Goal: Task Accomplishment & Management: Manage account settings

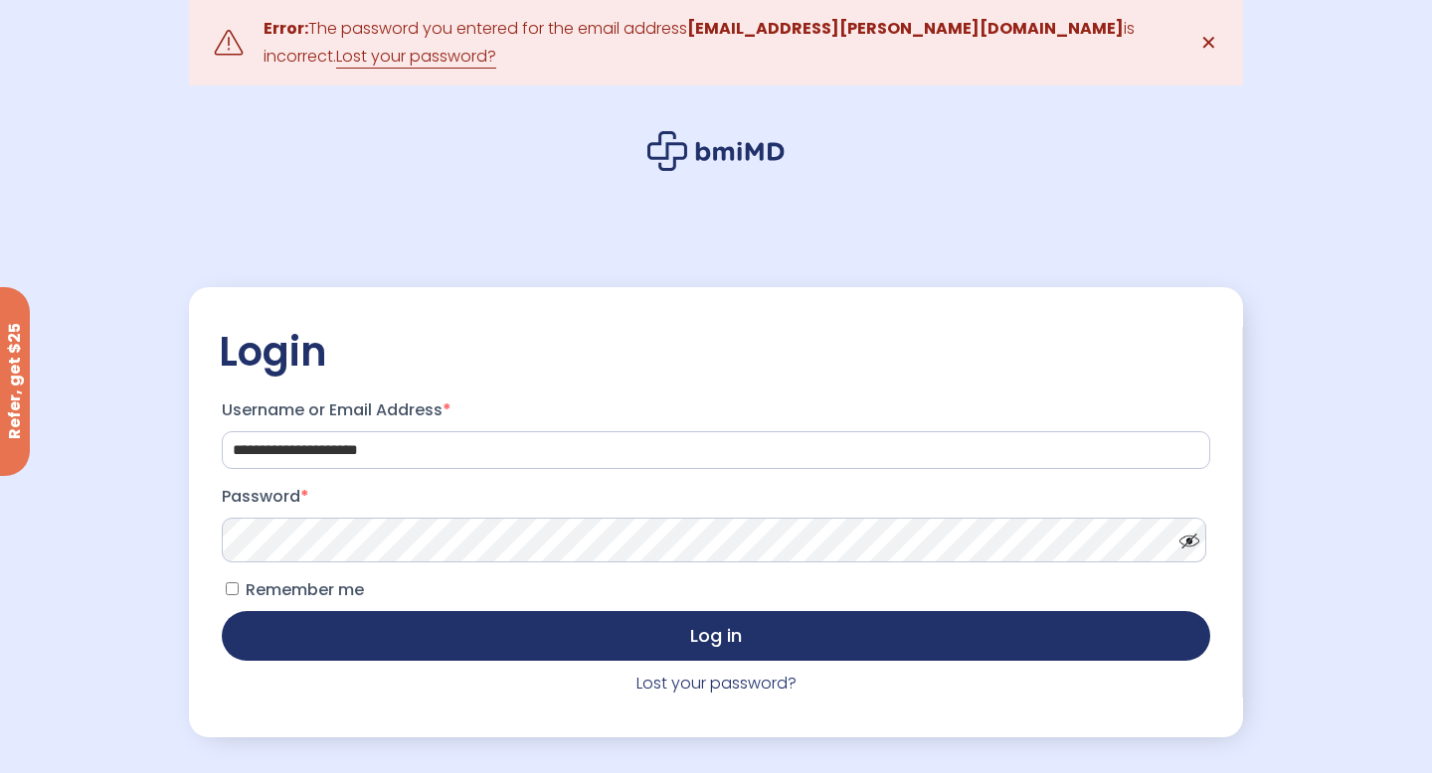
click at [1185, 529] on span at bounding box center [1184, 536] width 30 height 15
click at [222, 611] on button "Log in" at bounding box center [716, 636] width 988 height 50
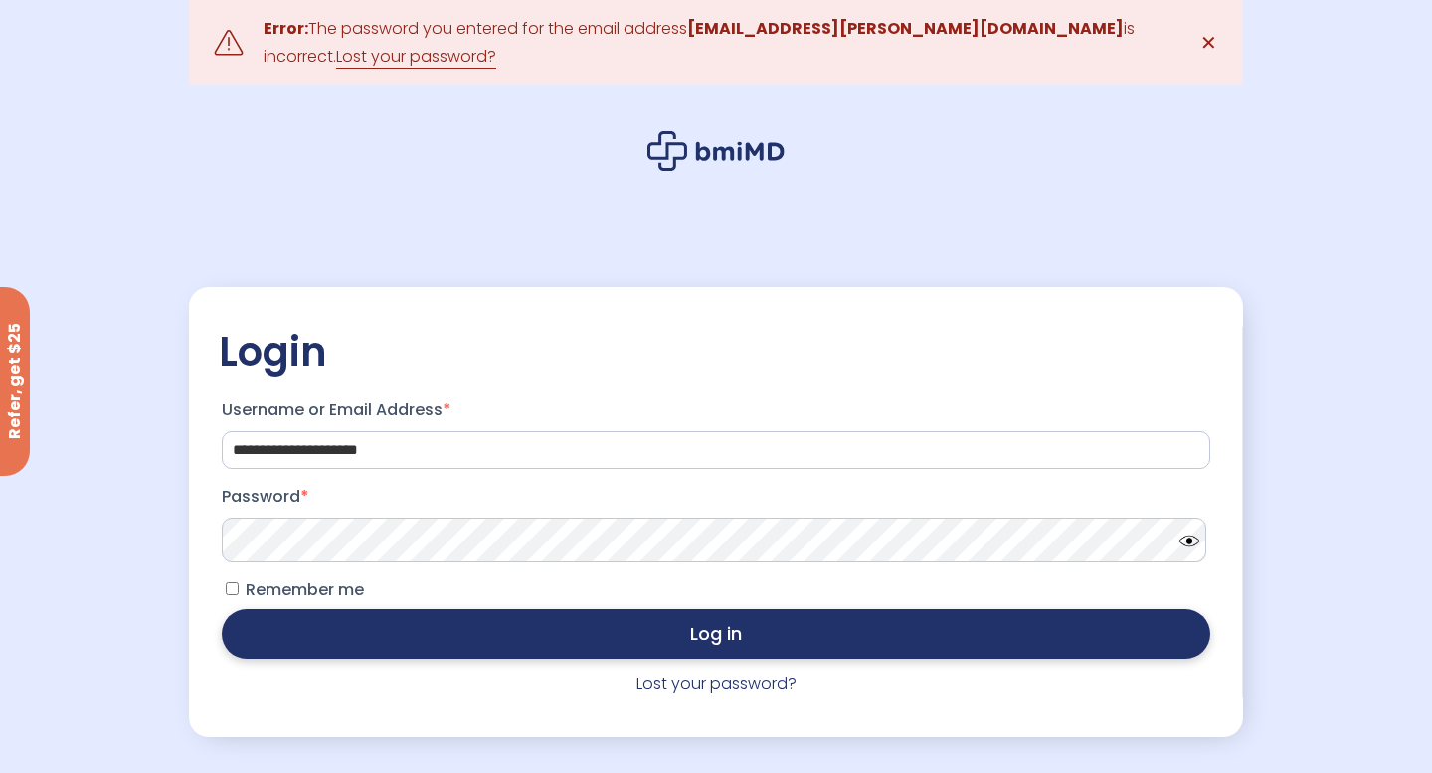
click at [447, 630] on button "Log in" at bounding box center [716, 634] width 988 height 50
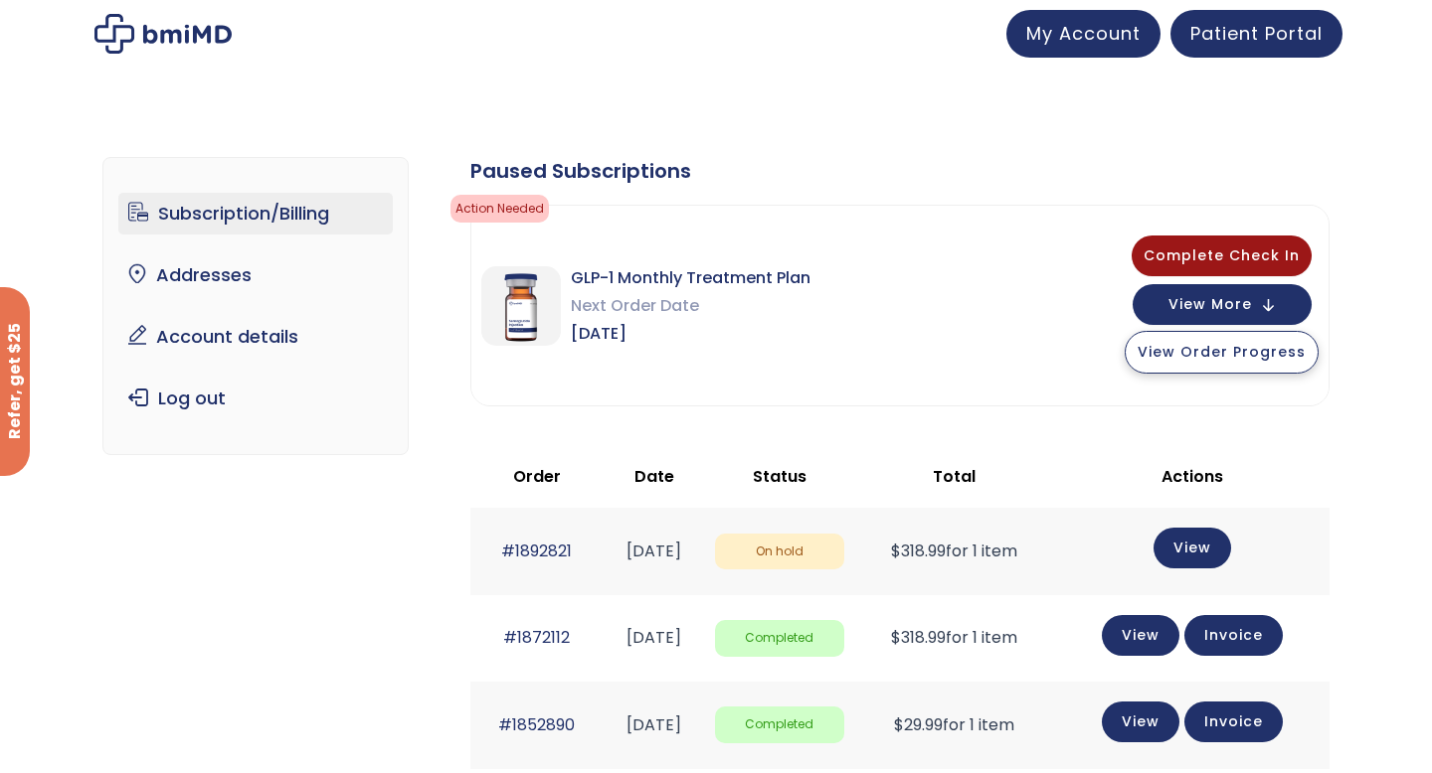
click at [1220, 342] on span "View Order Progress" at bounding box center [1221, 352] width 168 height 20
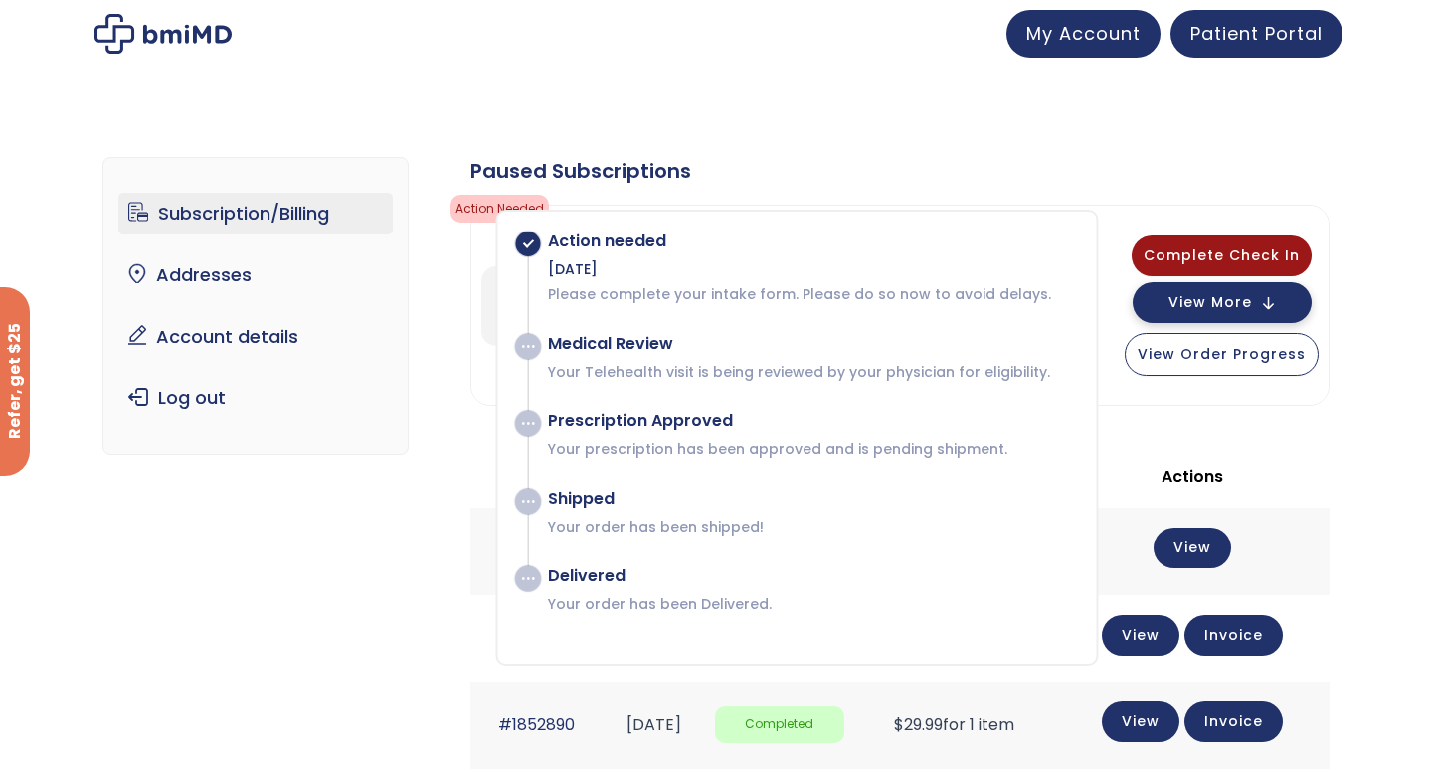
click at [1236, 313] on button "View More" at bounding box center [1221, 302] width 179 height 41
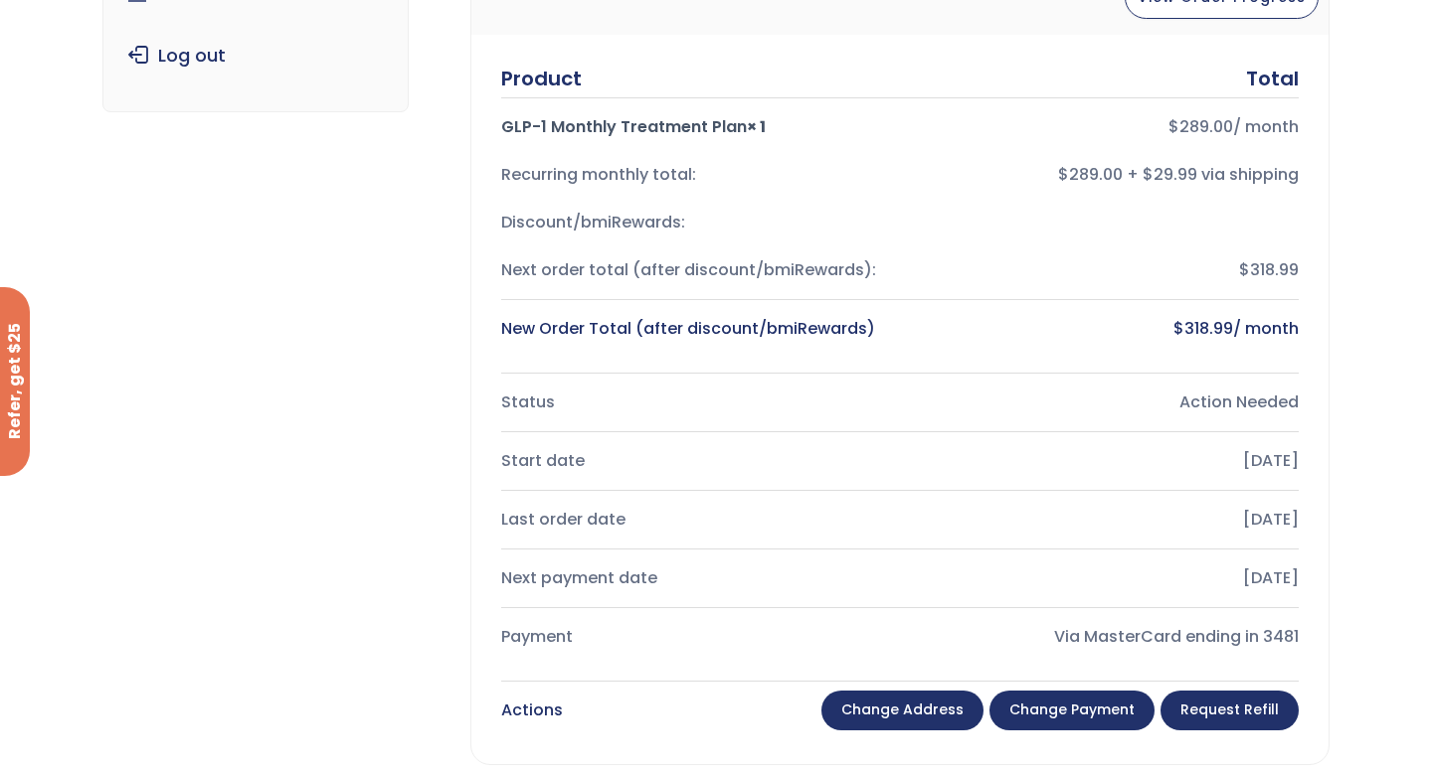
scroll to position [347, 0]
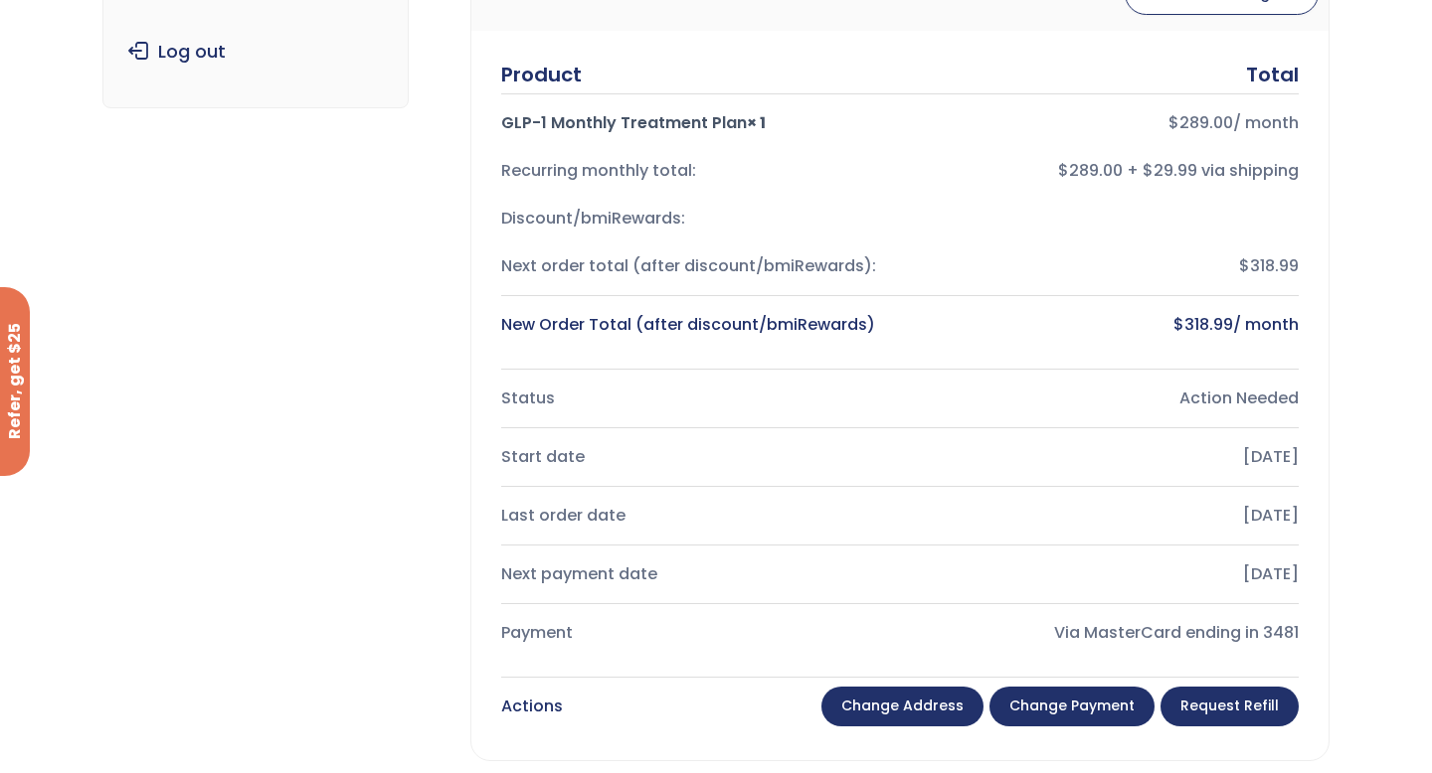
click at [1104, 700] on link "Change payment" at bounding box center [1071, 707] width 165 height 40
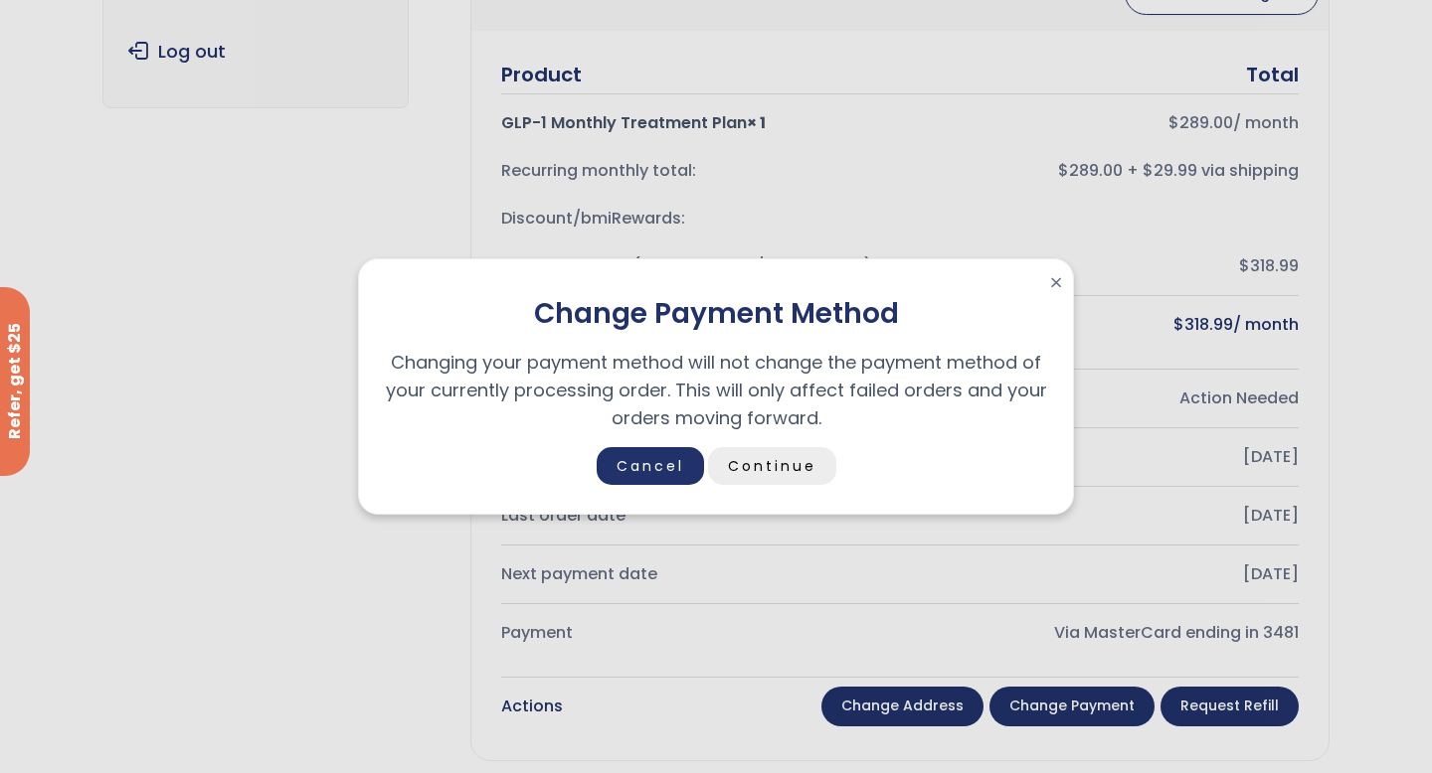
click at [765, 481] on link "Continue" at bounding box center [772, 466] width 128 height 38
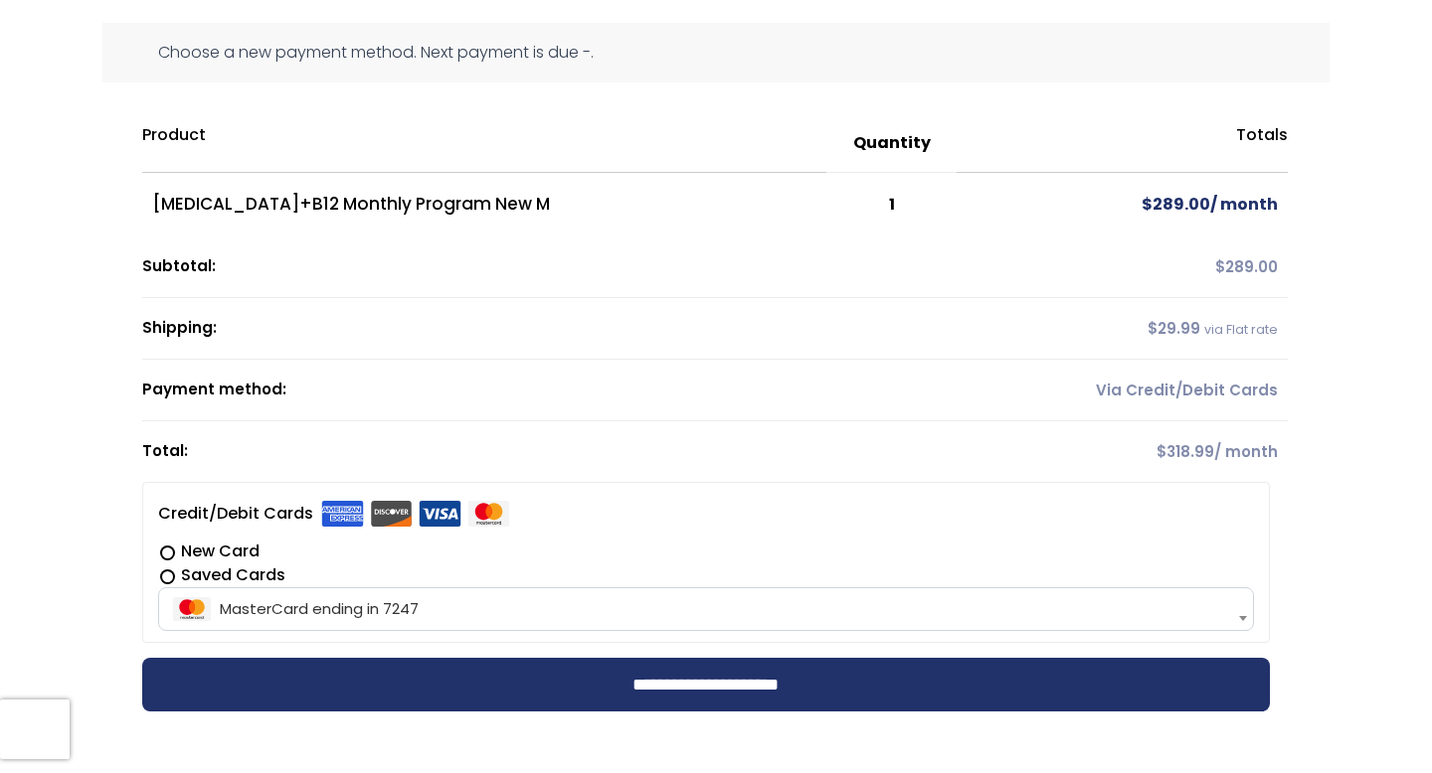
scroll to position [212, 0]
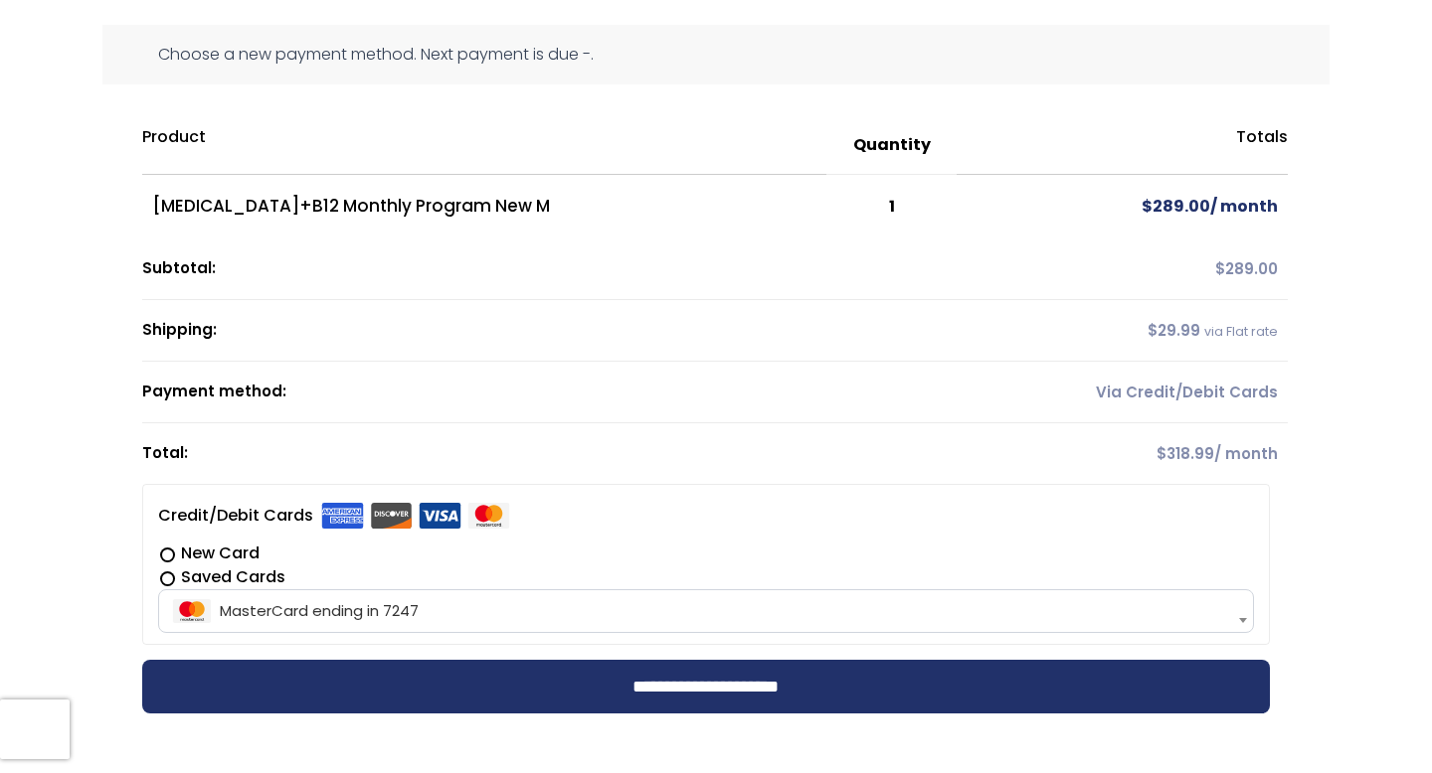
click at [500, 610] on span "MasterCard ending in 7247" at bounding box center [706, 612] width 1085 height 42
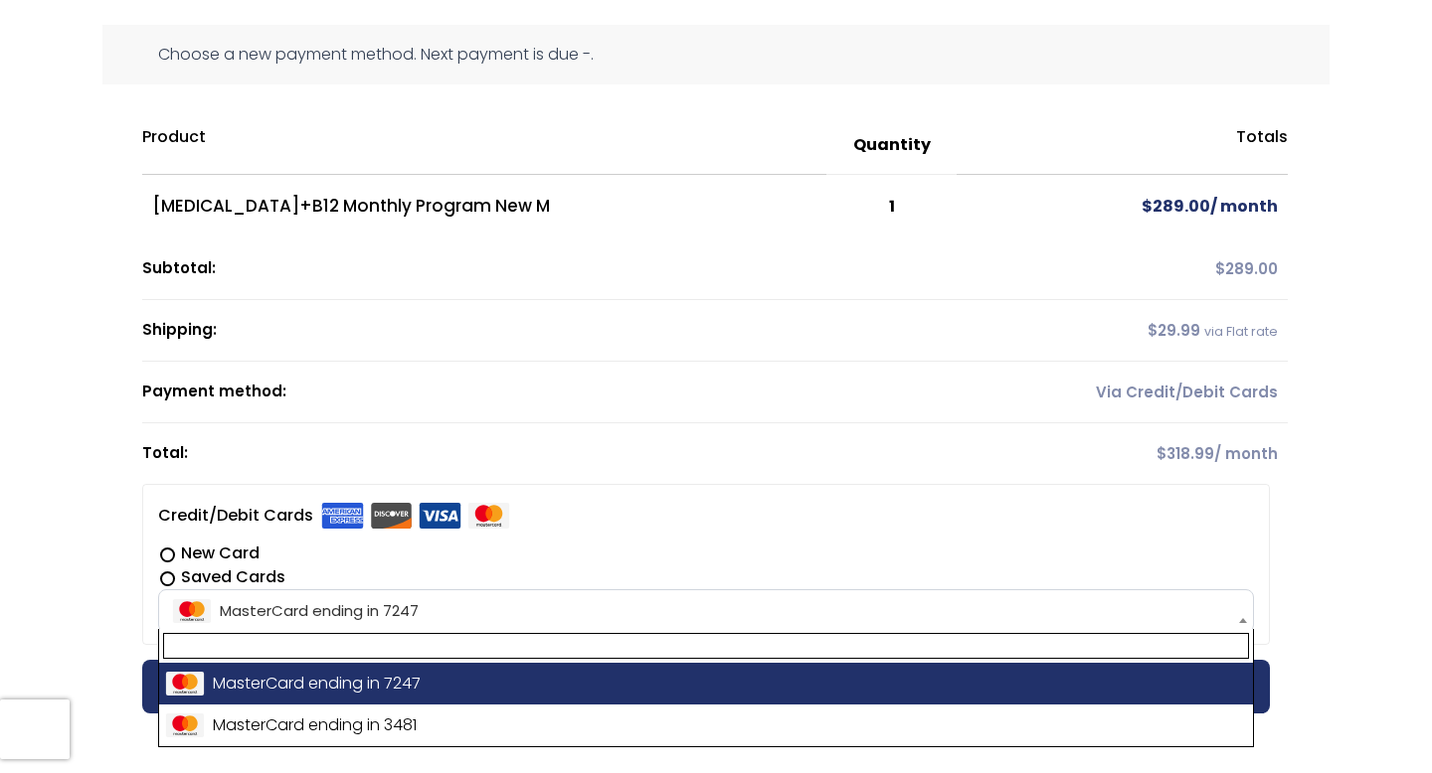
click at [616, 505] on li "**********" at bounding box center [706, 564] width 1128 height 161
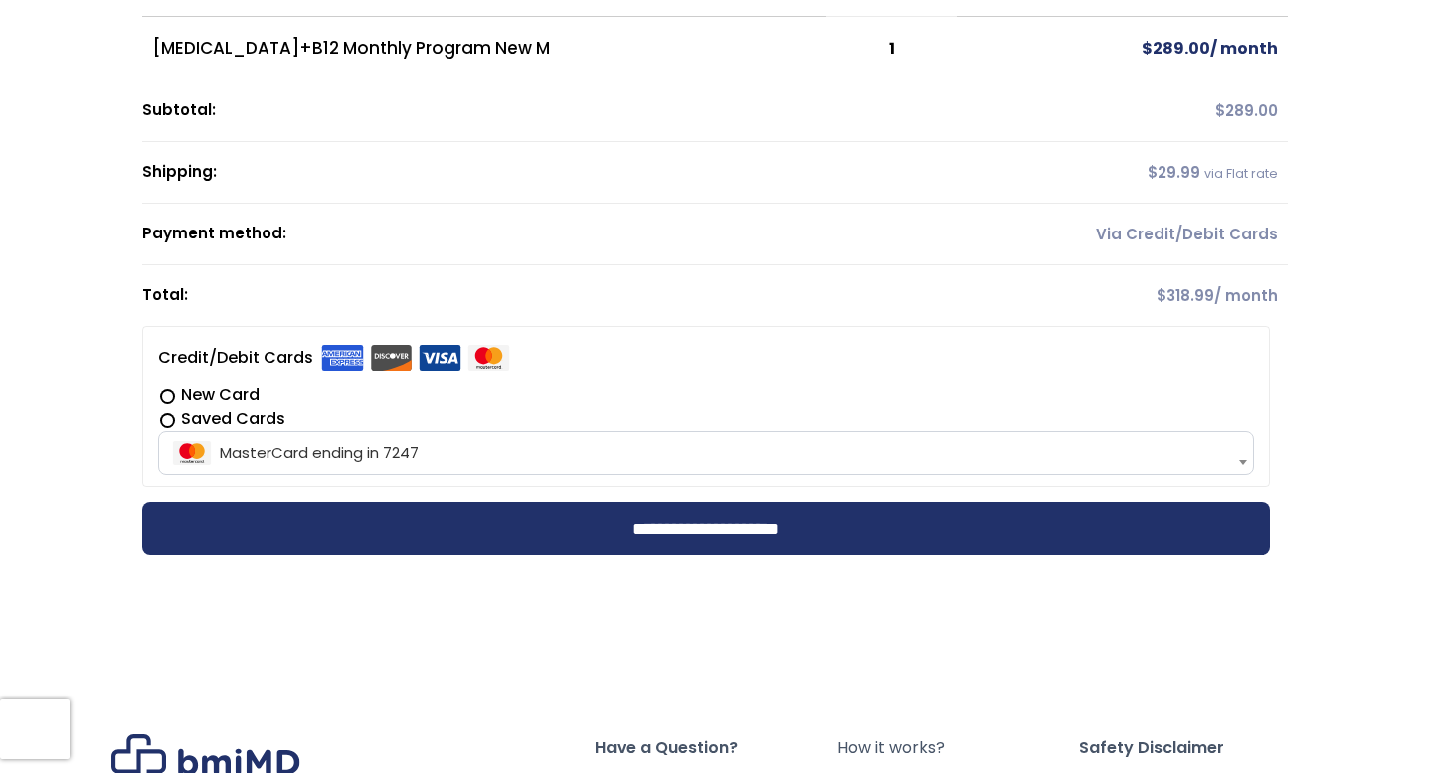
scroll to position [369, 0]
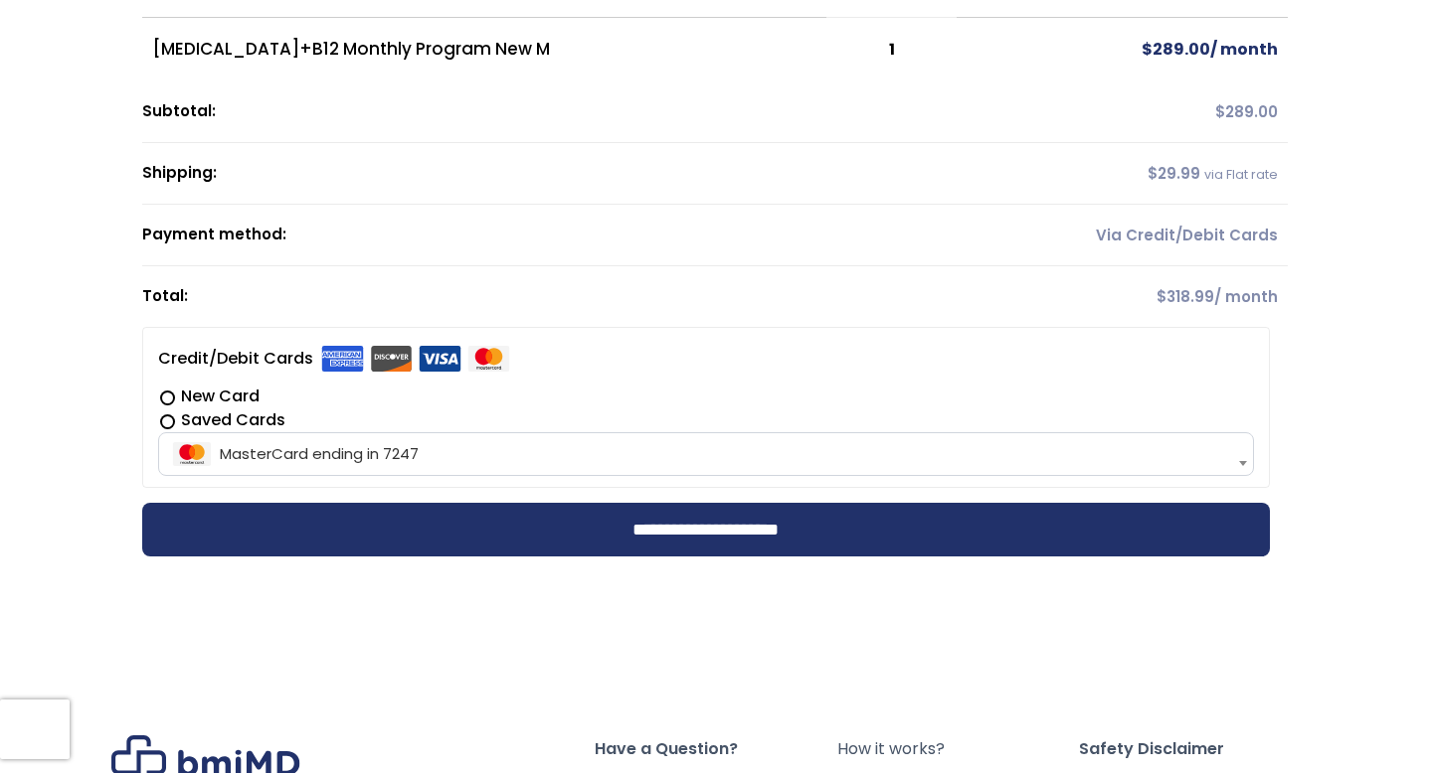
click at [613, 458] on span "MasterCard ending in 7247" at bounding box center [706, 454] width 1085 height 42
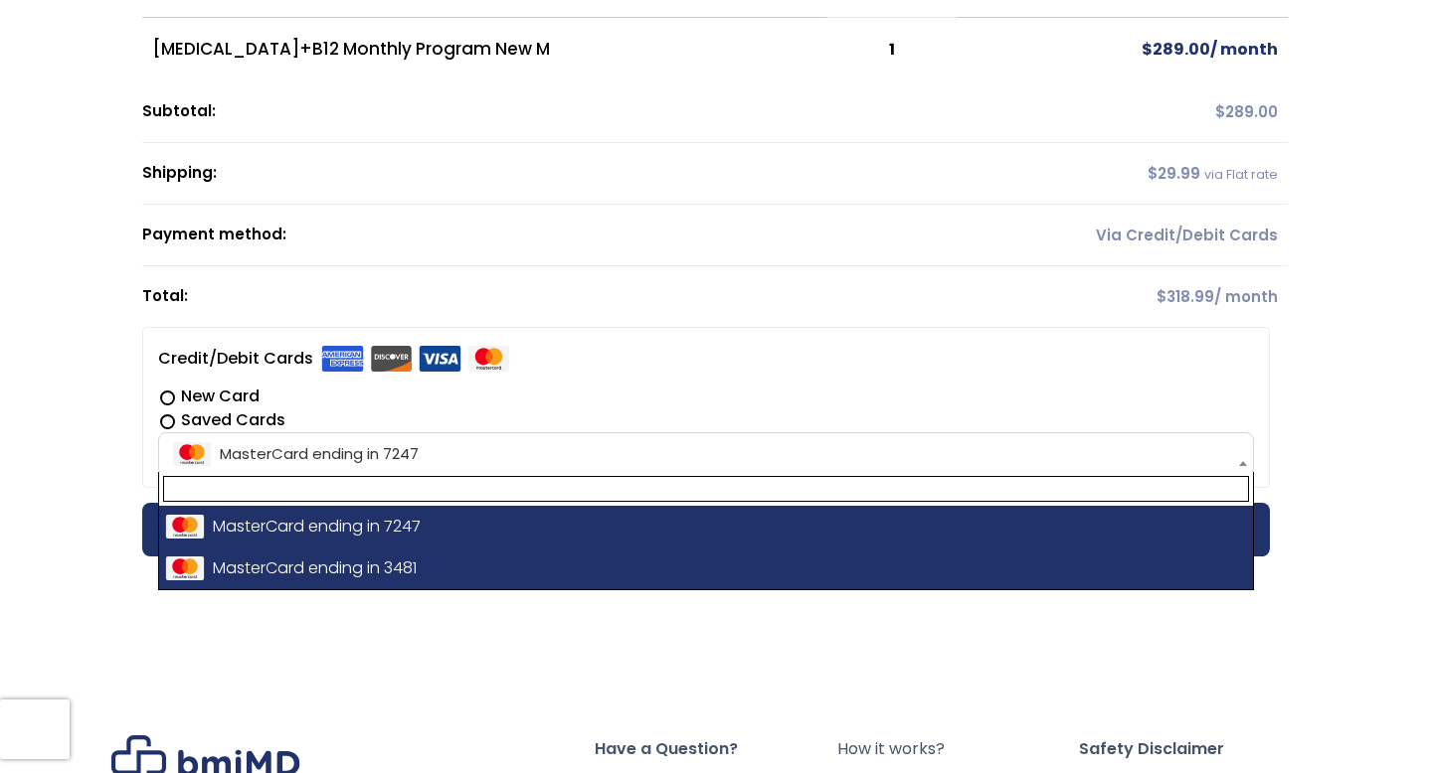
select select "**********"
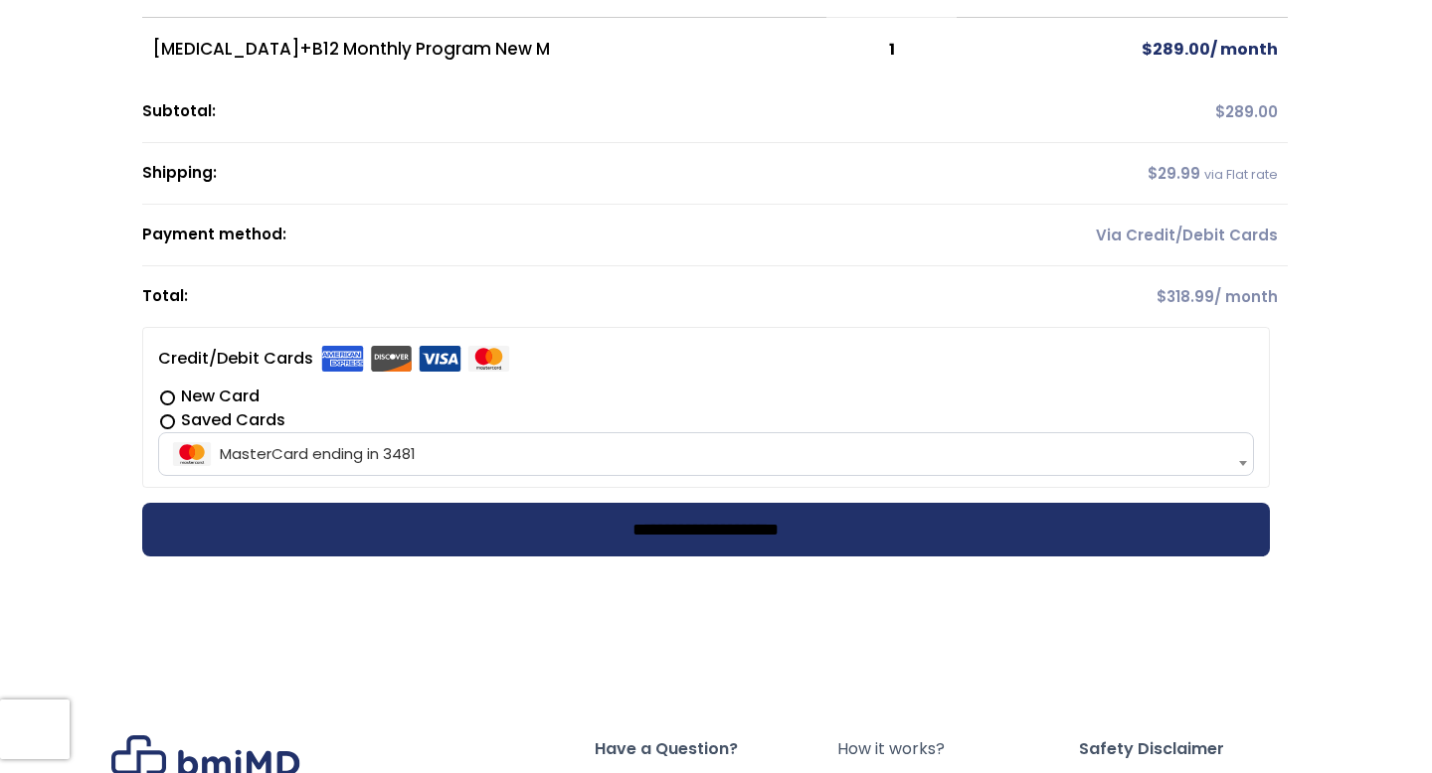
click at [553, 529] on input "**********" at bounding box center [706, 530] width 1128 height 54
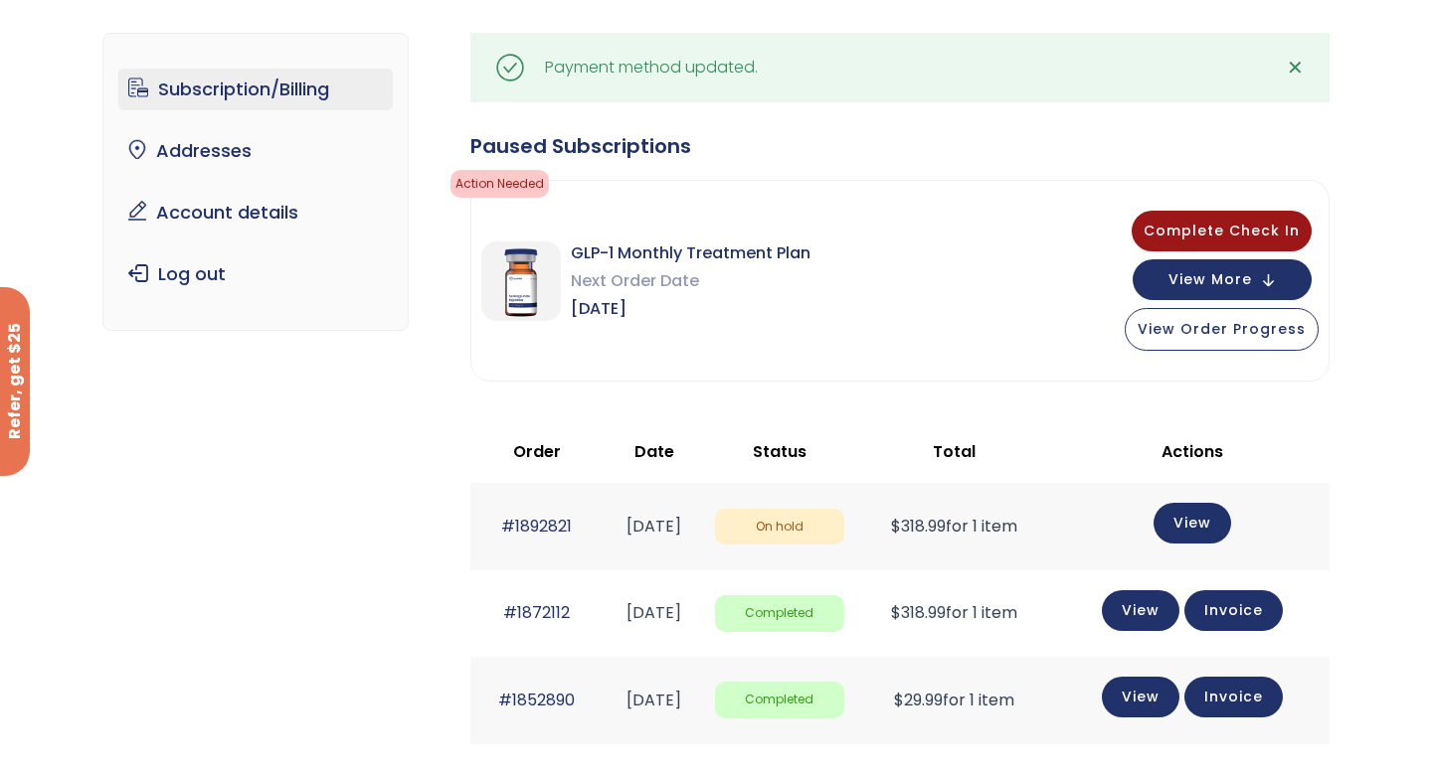
scroll to position [162, 0]
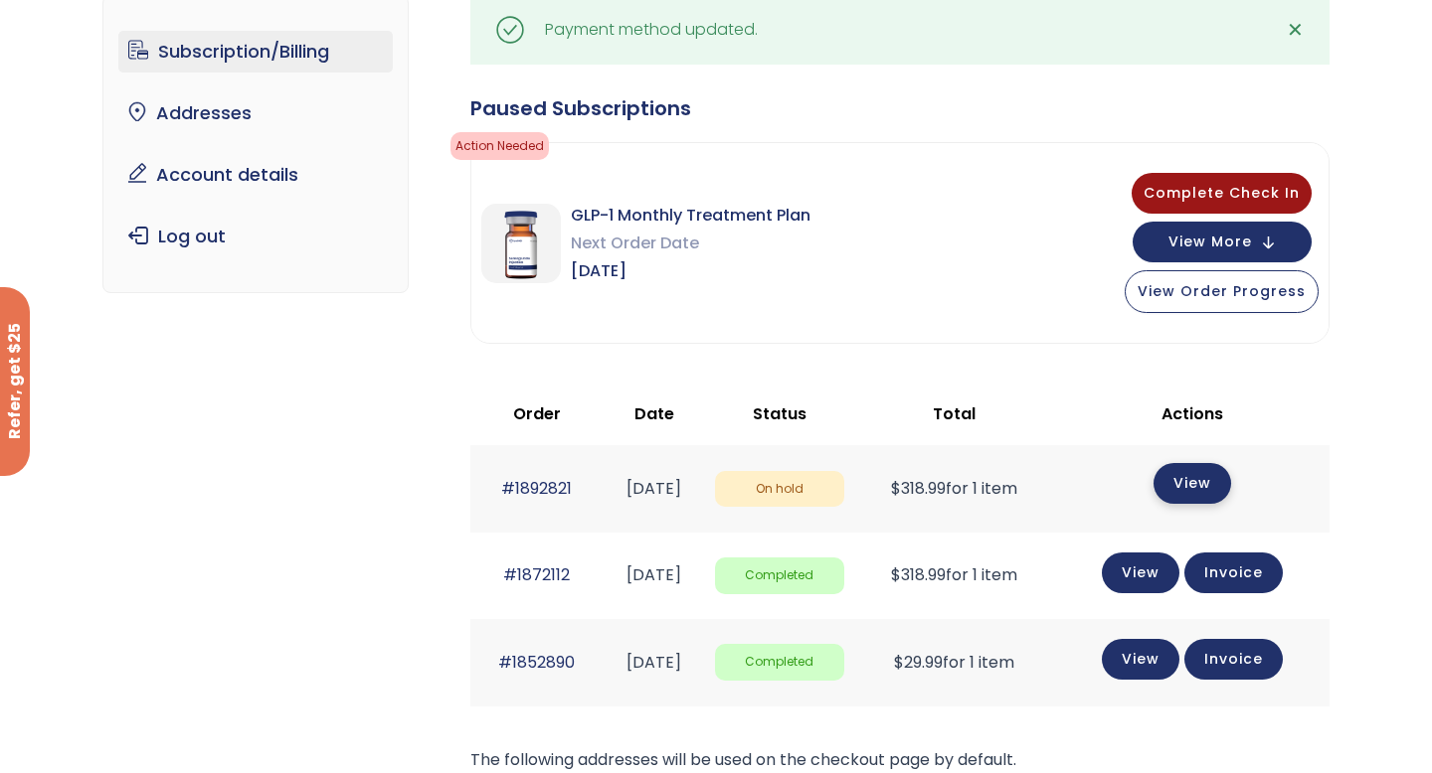
click at [1198, 474] on link "View" at bounding box center [1192, 483] width 78 height 41
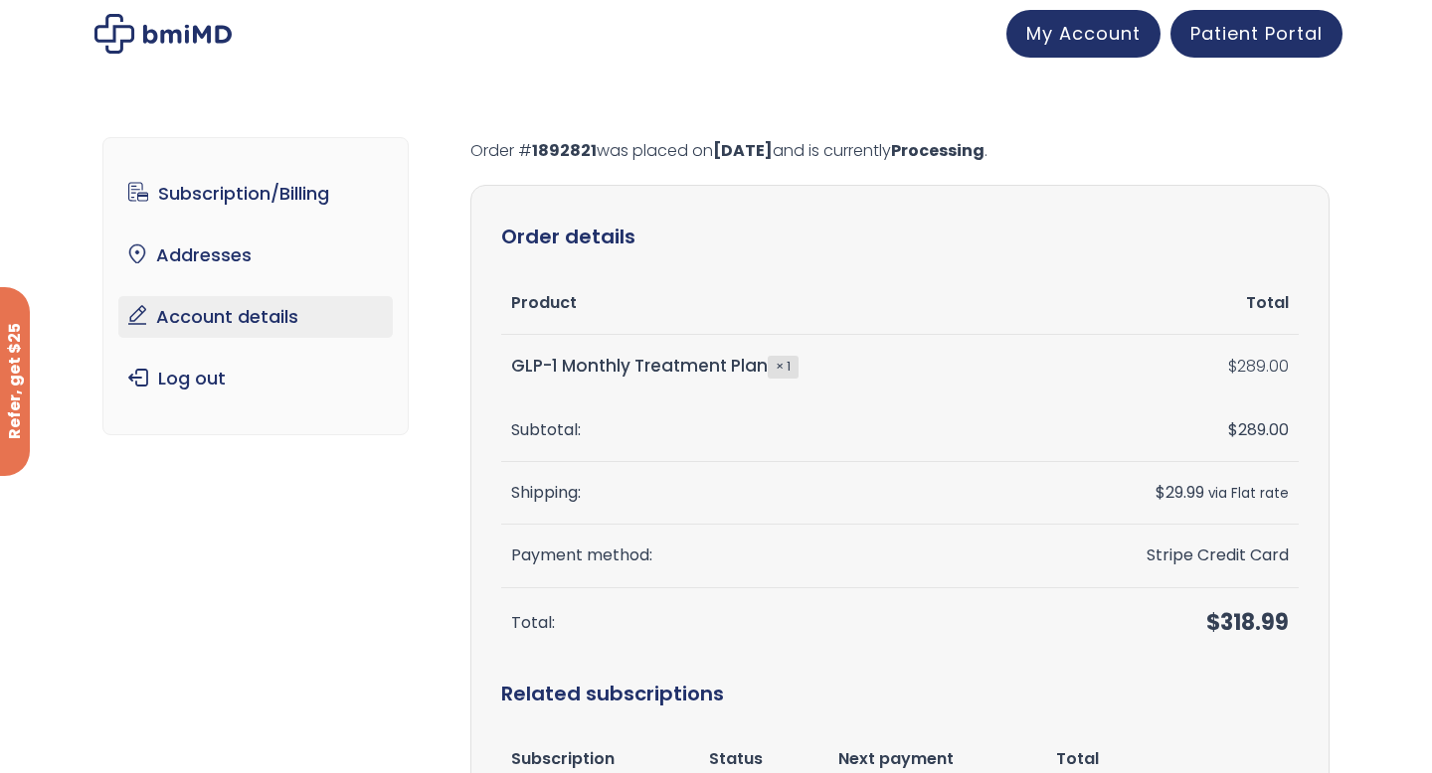
click at [204, 321] on link "Account details" at bounding box center [255, 317] width 275 height 42
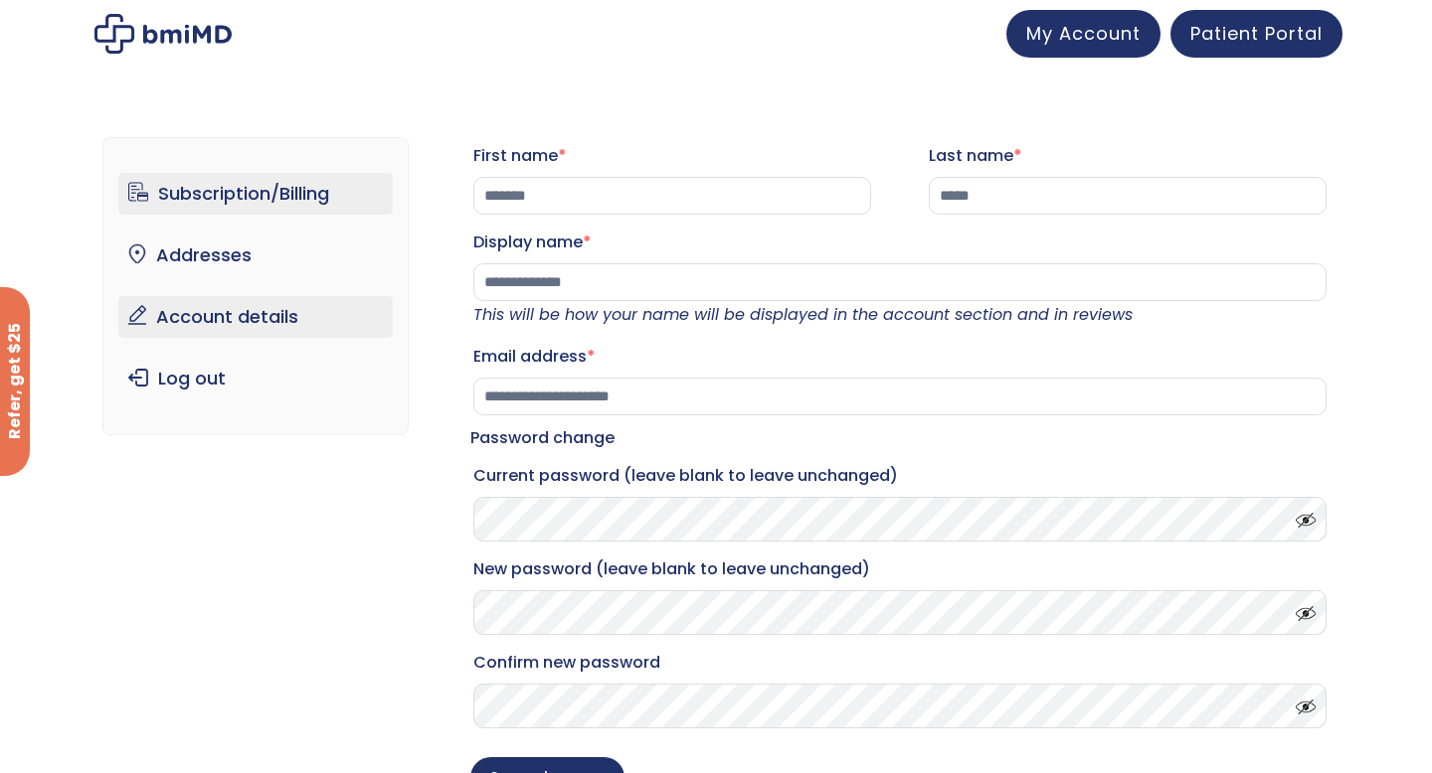
click at [254, 204] on link "Subscription/Billing" at bounding box center [255, 194] width 275 height 42
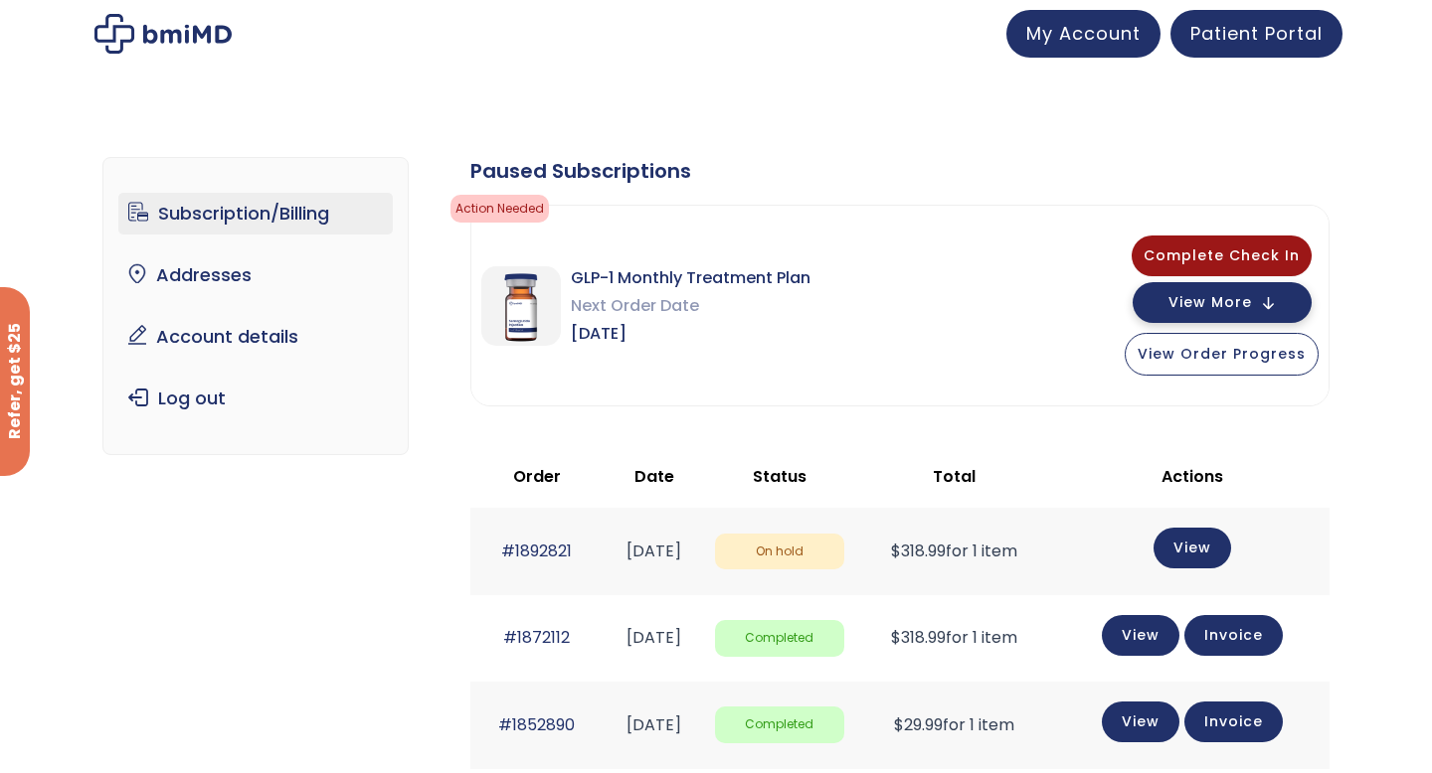
click at [1235, 297] on span "View More" at bounding box center [1210, 302] width 84 height 13
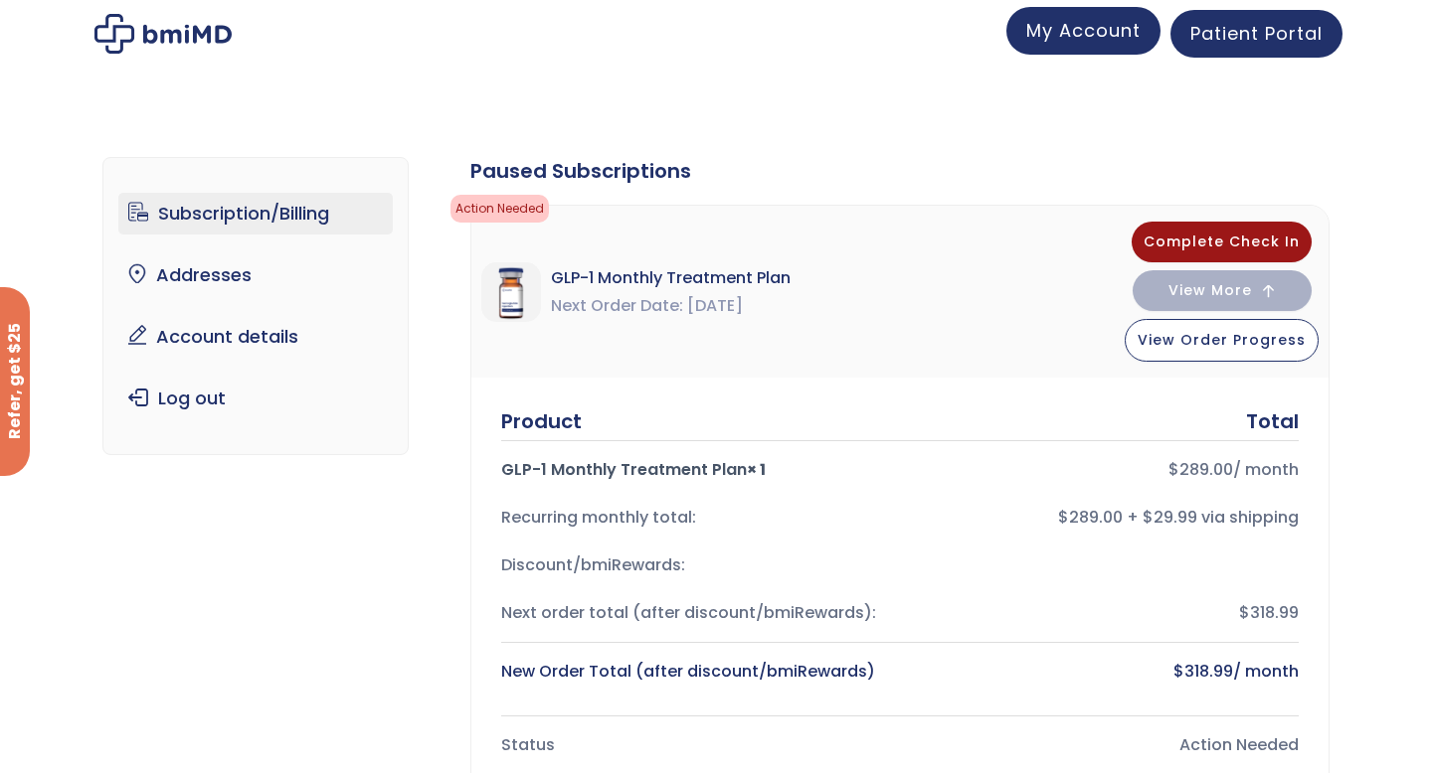
click at [1065, 33] on span "My Account" at bounding box center [1083, 30] width 114 height 25
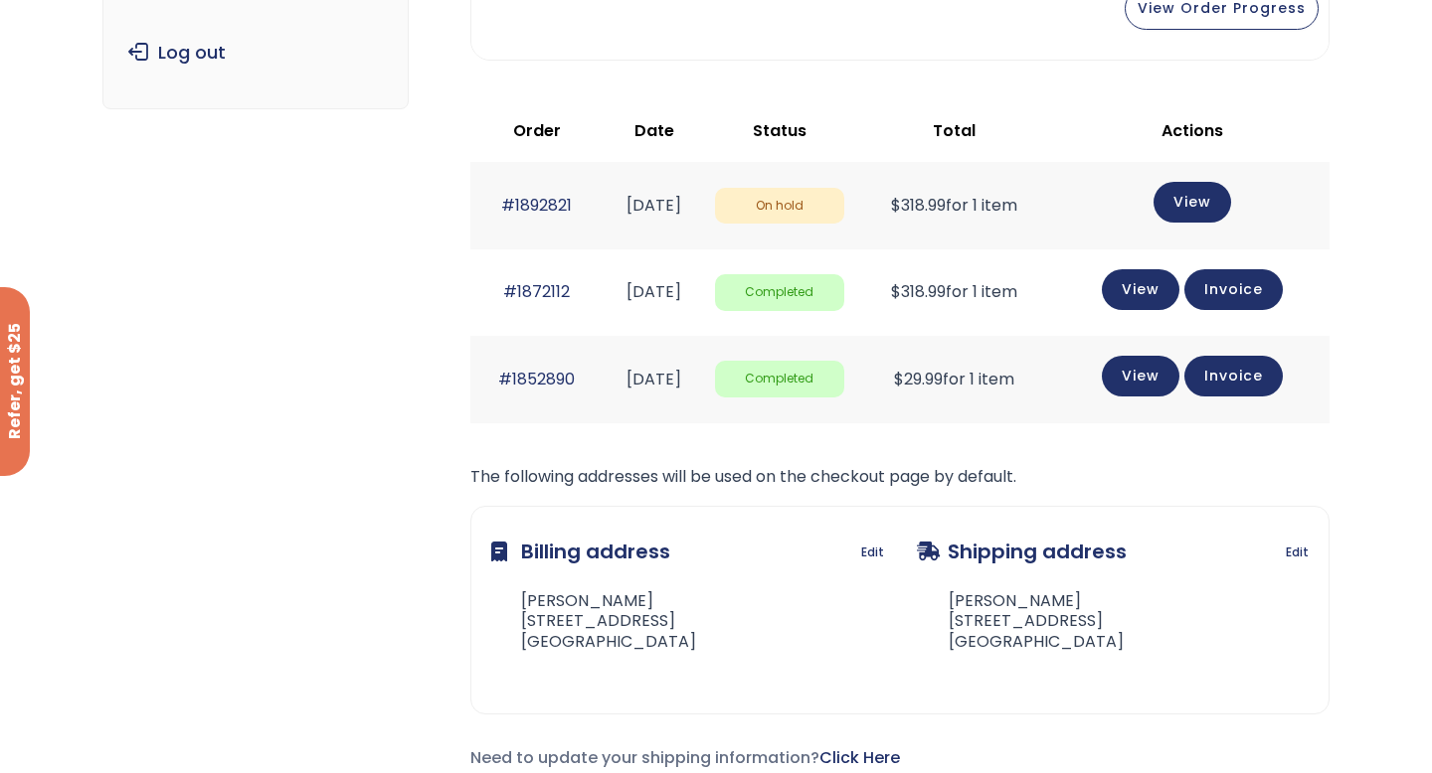
scroll to position [300, 0]
